Goal: Navigation & Orientation: Understand site structure

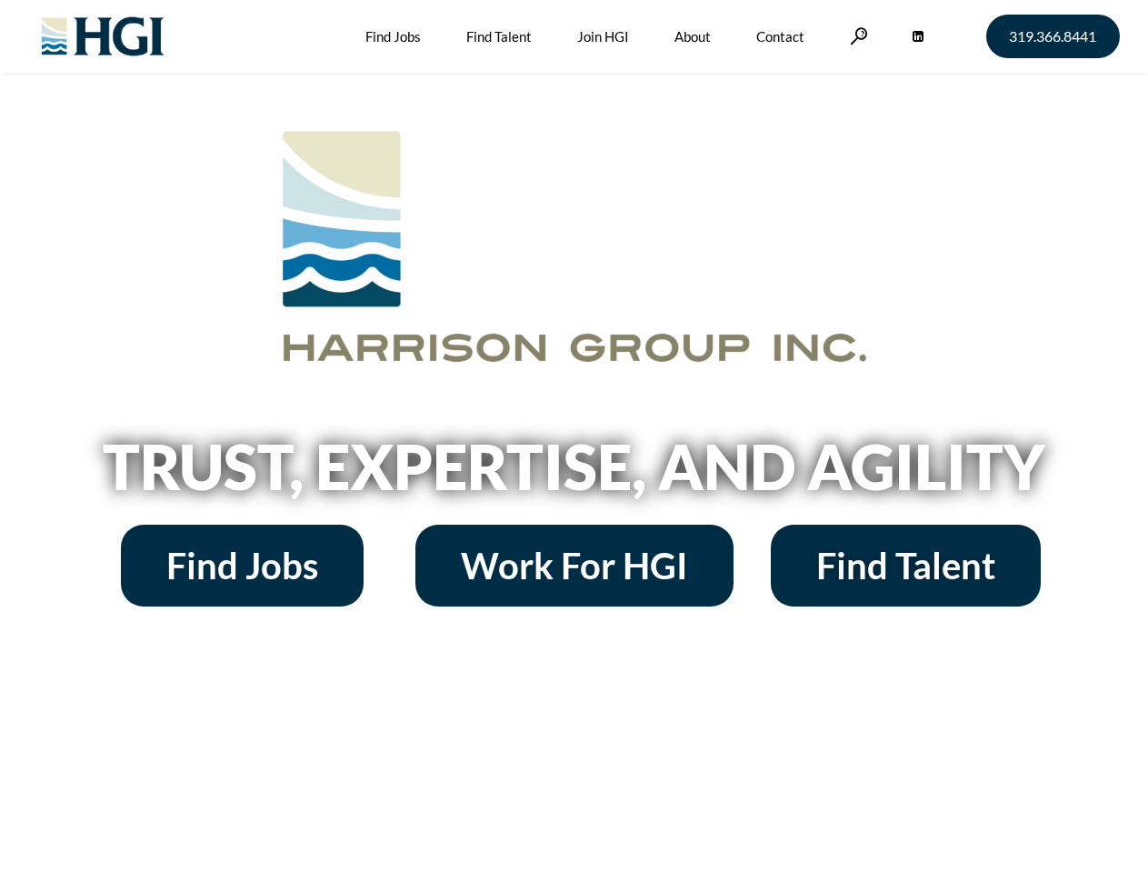
click at [573, 436] on h2 "Trust, Expertise, and Agility" at bounding box center [574, 466] width 1036 height 62
click at [856, 35] on link at bounding box center [859, 35] width 18 height 17
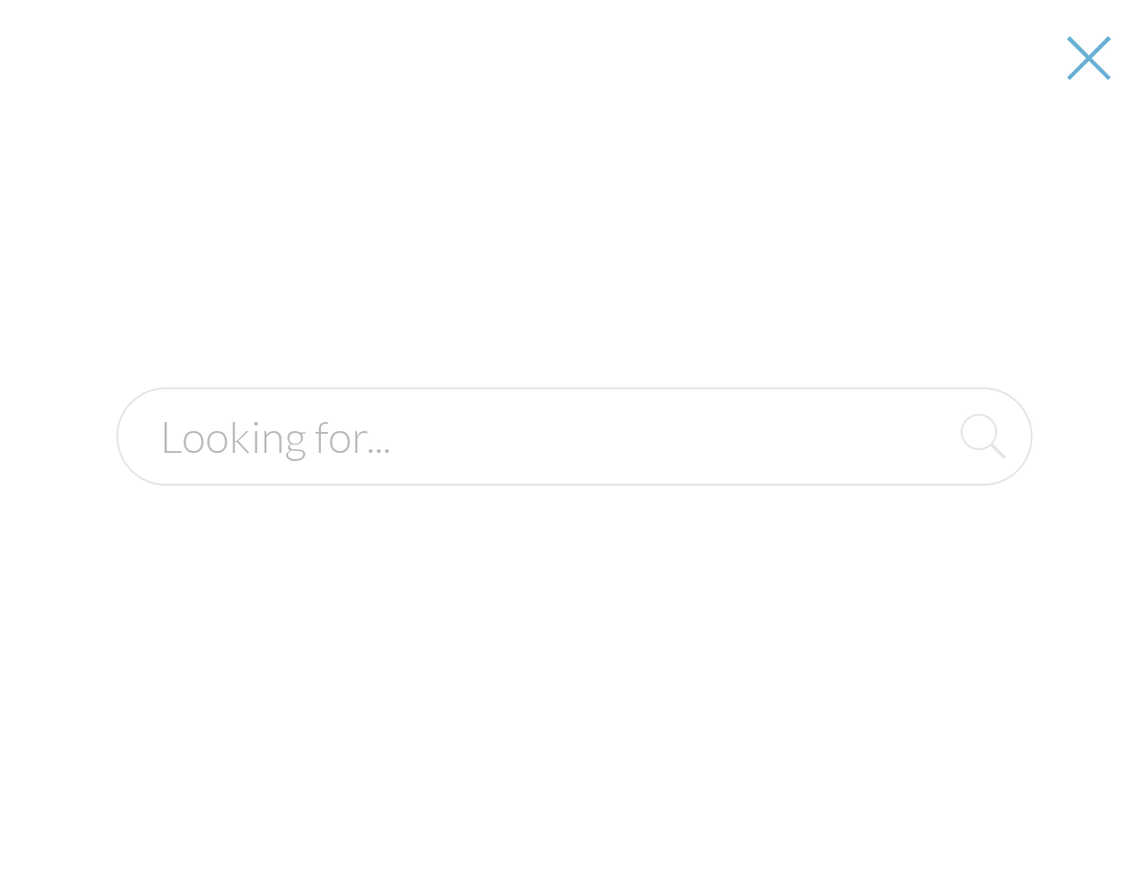
click at [573, 473] on h2 "Trust, Expertise, and Agility" at bounding box center [574, 466] width 1036 height 62
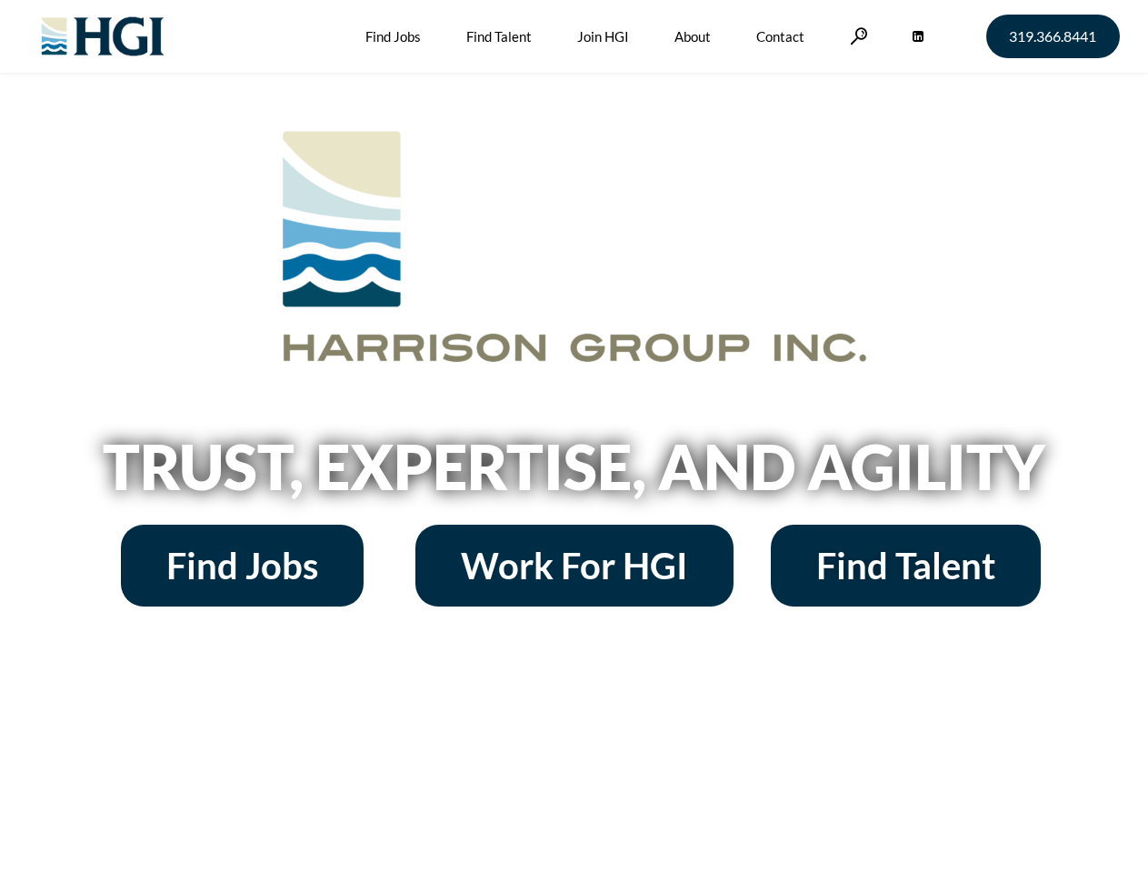
click at [573, 436] on h2 "Trust, Expertise, and Agility" at bounding box center [574, 466] width 1036 height 62
click at [856, 35] on link at bounding box center [859, 35] width 18 height 17
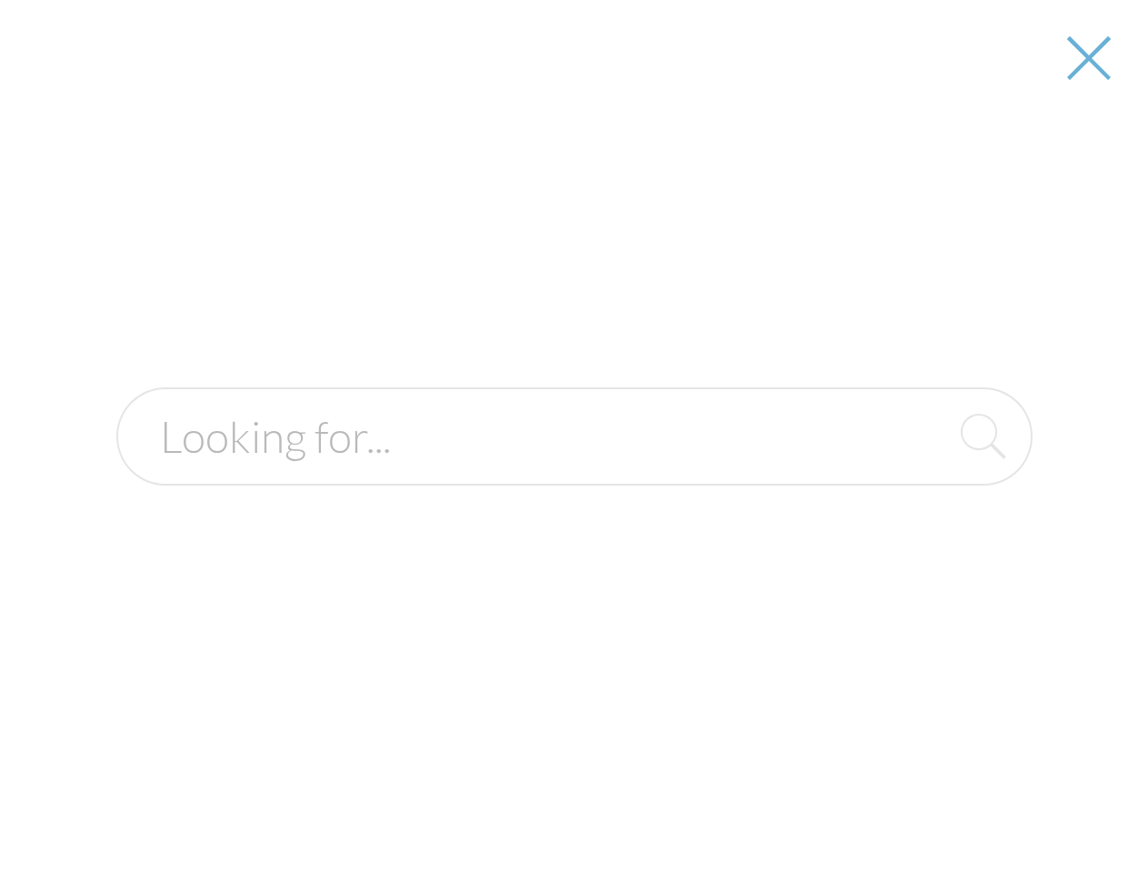
click at [573, 473] on div at bounding box center [574, 436] width 1145 height 873
